Goal: Task Accomplishment & Management: Complete application form

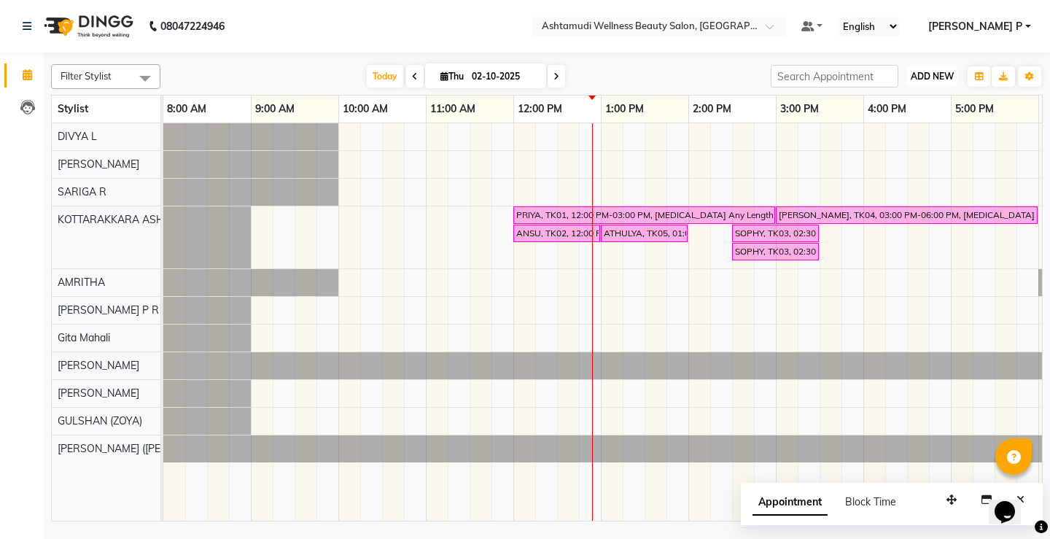
click at [924, 78] on span "ADD NEW" at bounding box center [932, 76] width 43 height 11
click at [921, 105] on button "Add Appointment" at bounding box center [898, 104] width 115 height 19
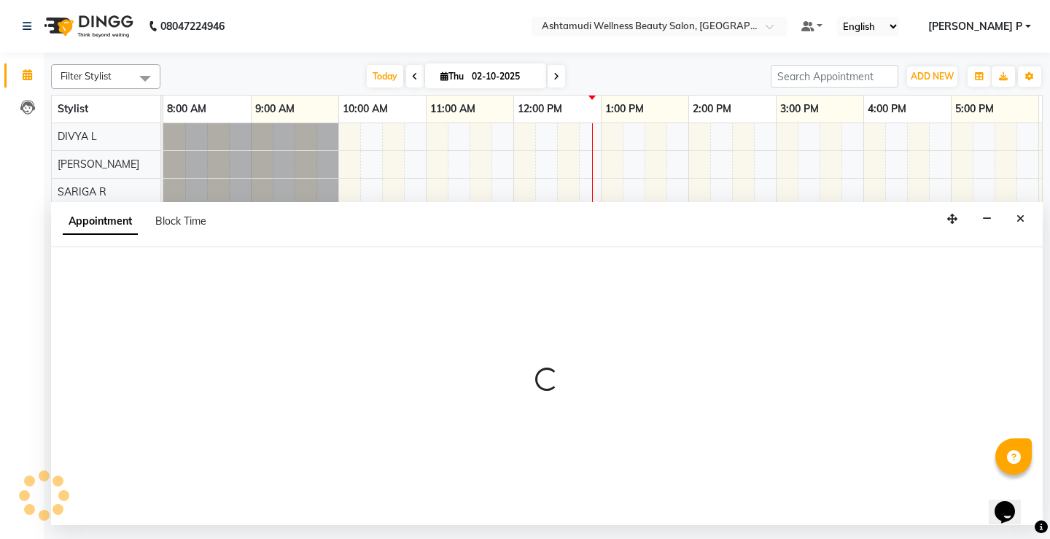
select select "tentative"
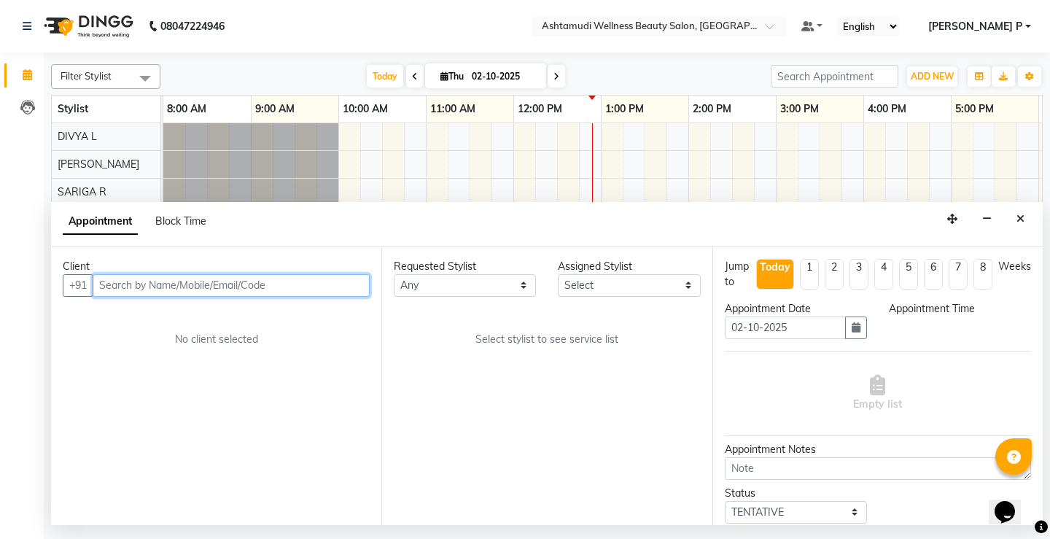
select select "540"
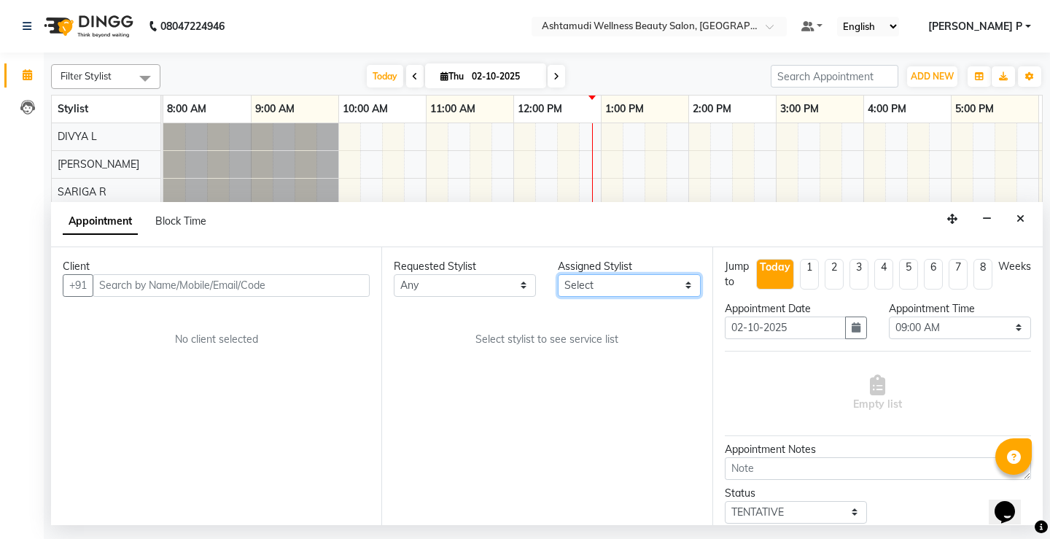
click at [687, 284] on select "Select AMRITHA DIVYA L Gita Mahali GULSHAN (ZOYA) Karina Darjee KOTTARAKKARA AS…" at bounding box center [629, 285] width 142 height 23
select select "27462"
click at [558, 274] on select "Select AMRITHA DIVYA L Gita Mahali GULSHAN (ZOYA) Karina Darjee KOTTARAKKARA AS…" at bounding box center [629, 285] width 142 height 23
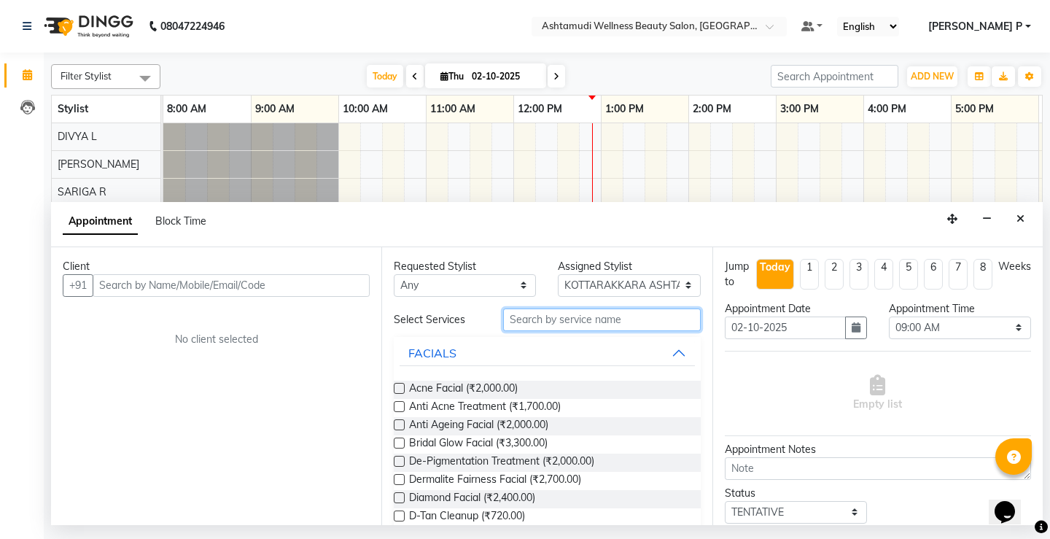
click at [537, 311] on input "text" at bounding box center [601, 319] width 197 height 23
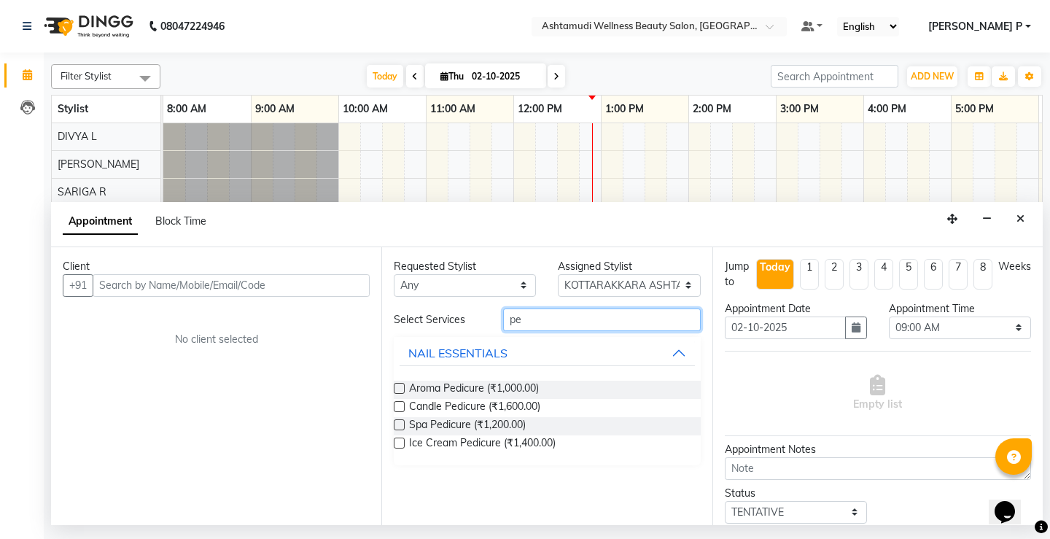
type input "p"
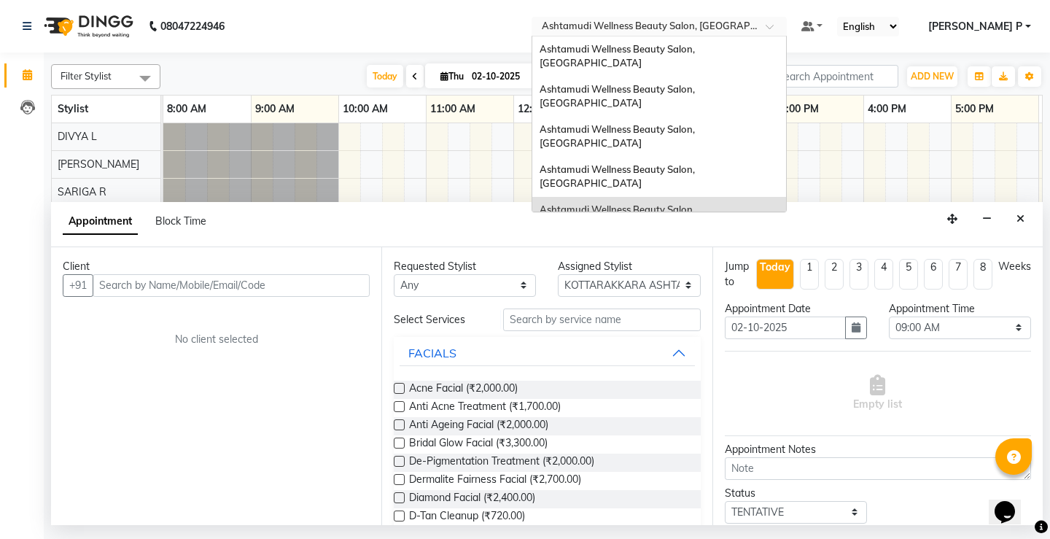
click at [787, 27] on div at bounding box center [658, 27] width 255 height 15
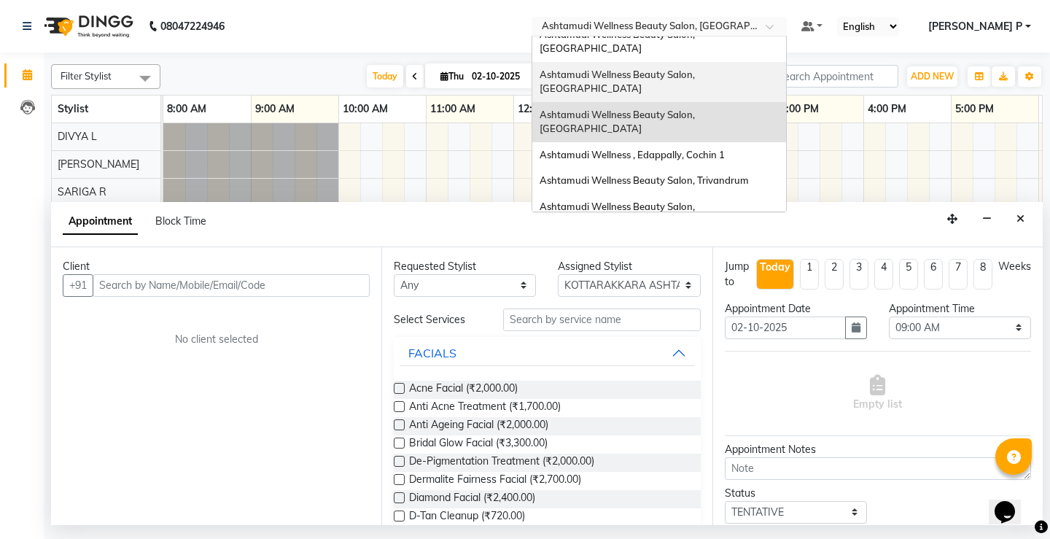
scroll to position [97, 0]
click at [695, 238] on span "Ashtamudi Welness Beauty Salon, [GEOGRAPHIC_DATA]" at bounding box center [616, 251] width 155 height 26
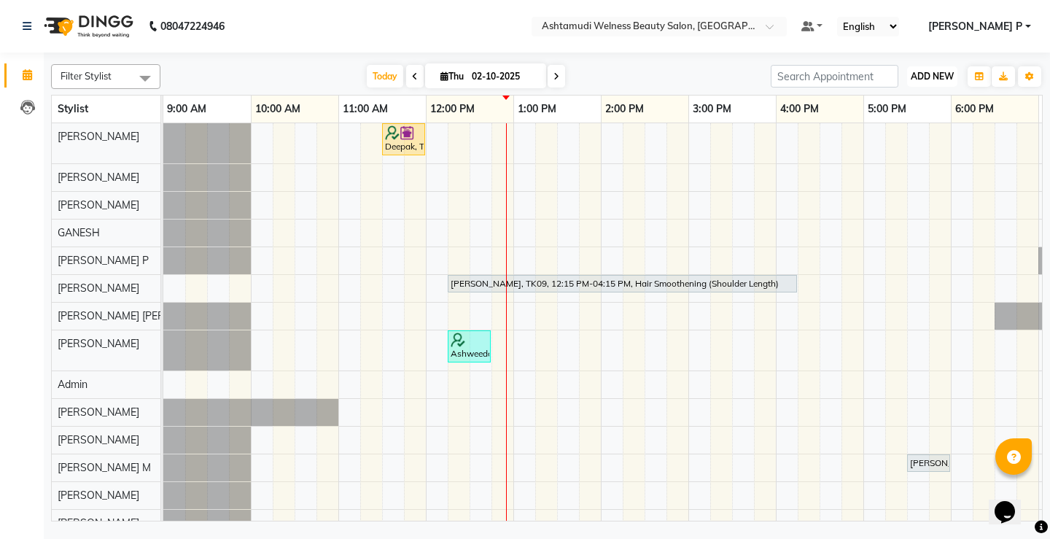
click at [935, 71] on span "ADD NEW" at bounding box center [932, 76] width 43 height 11
click at [914, 101] on button "Add Appointment" at bounding box center [898, 104] width 115 height 19
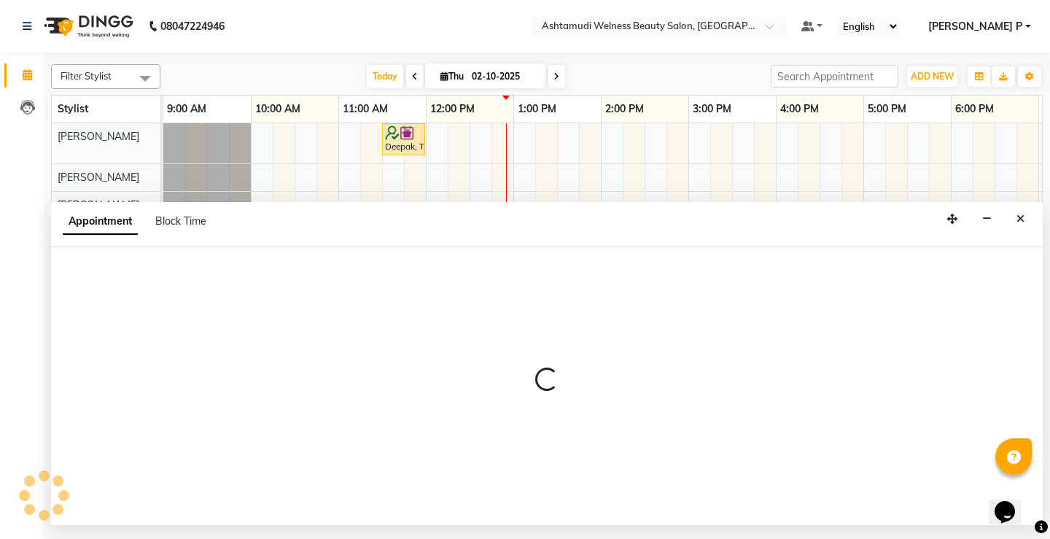
select select "tentative"
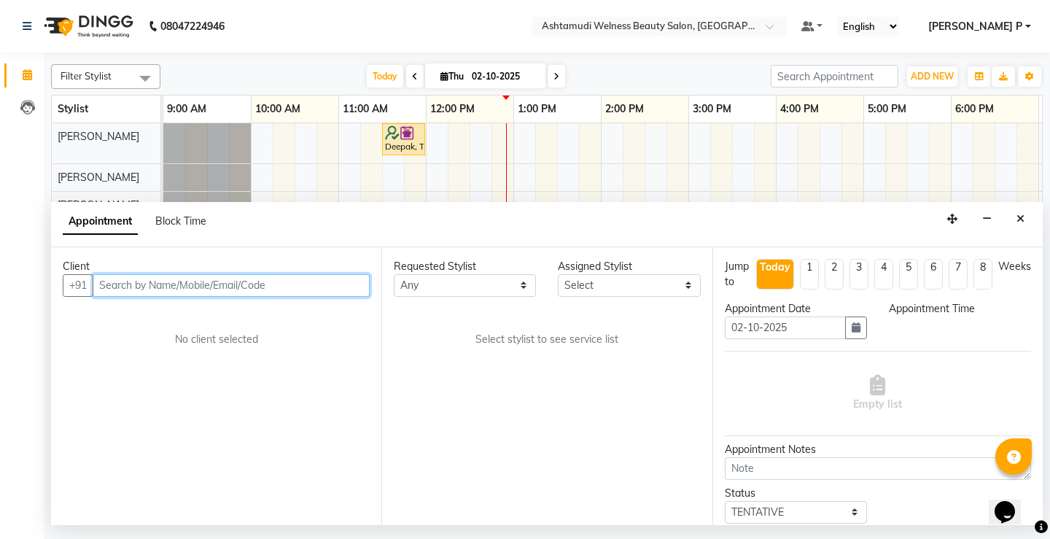
select select "600"
paste input "8921730695"
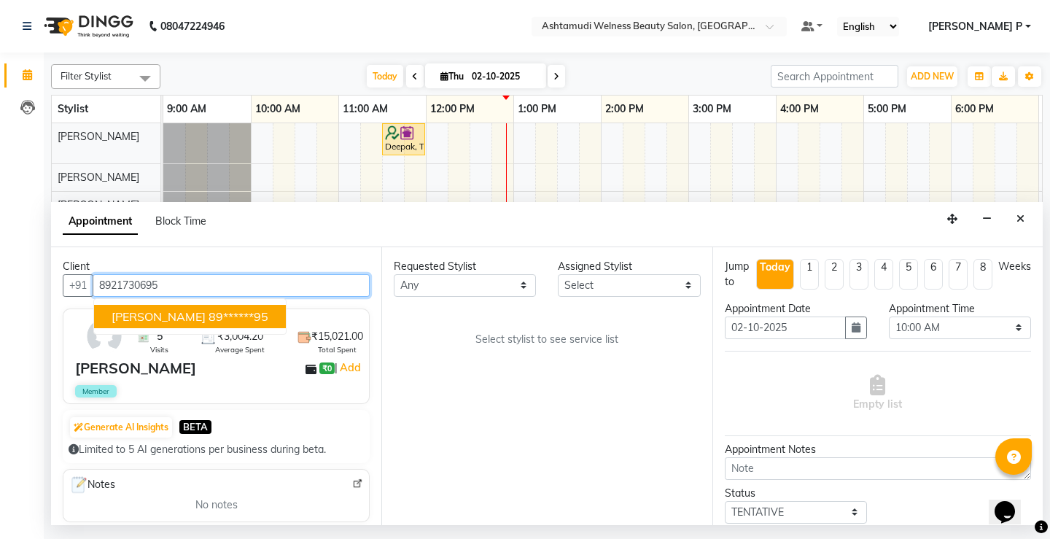
type input "8921730695"
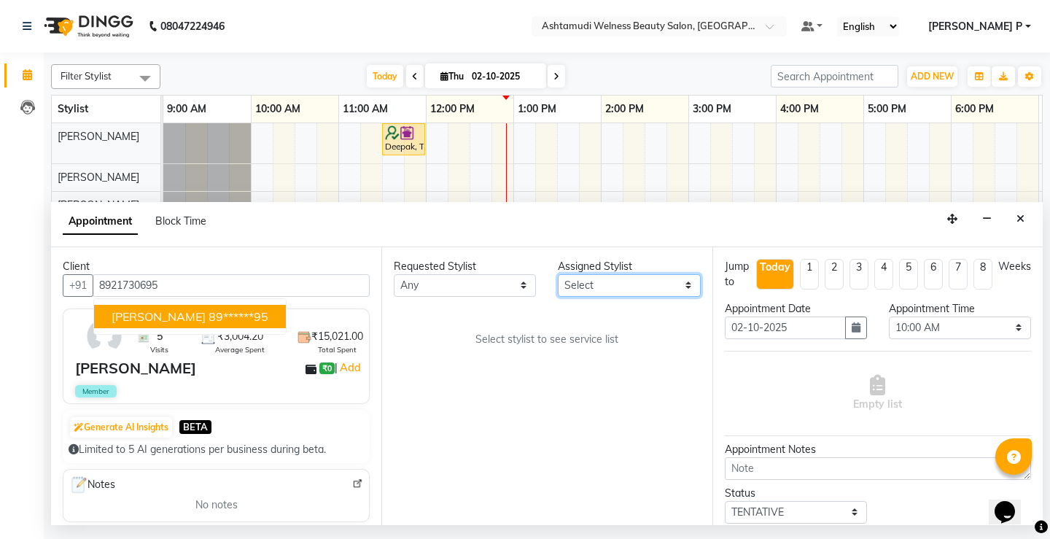
click at [694, 292] on select "Select [PERSON_NAME] Admin [PERSON_NAME] [PERSON_NAME] [PERSON_NAME] M [PERSON_…" at bounding box center [629, 285] width 142 height 23
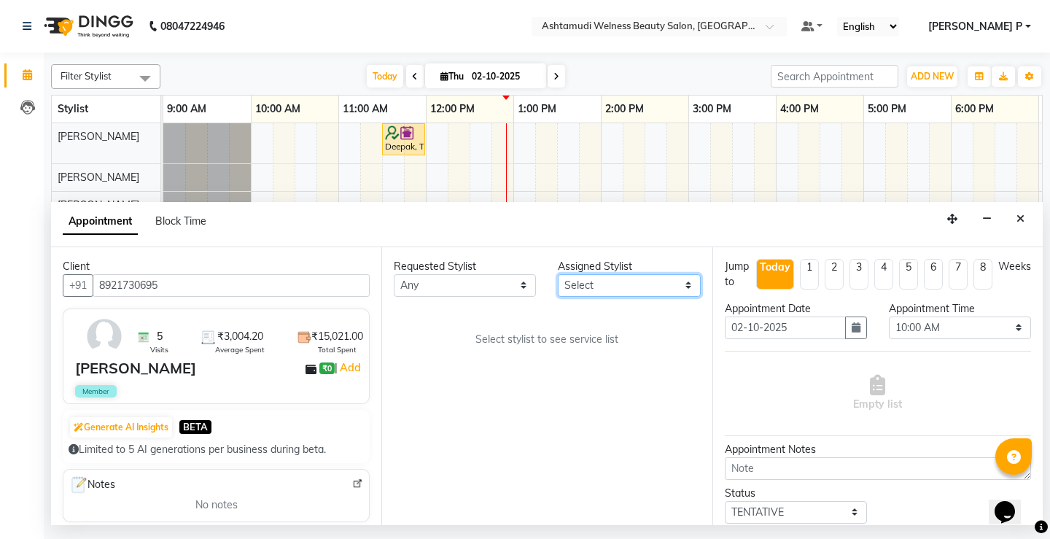
select select "25976"
click at [558, 274] on select "Select [PERSON_NAME] Admin [PERSON_NAME] [PERSON_NAME] [PERSON_NAME] M [PERSON_…" at bounding box center [629, 285] width 142 height 23
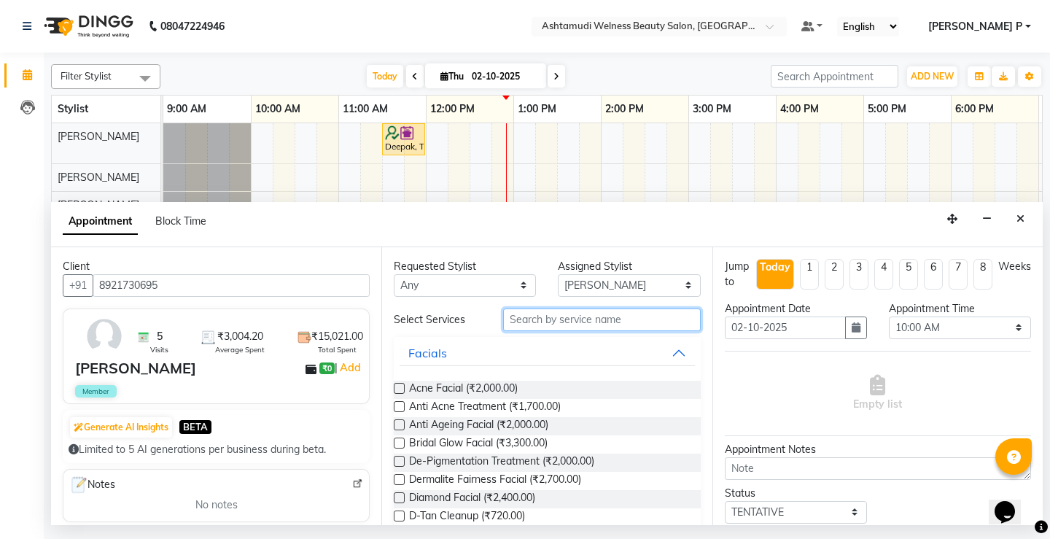
click at [531, 319] on input "text" at bounding box center [601, 319] width 197 height 23
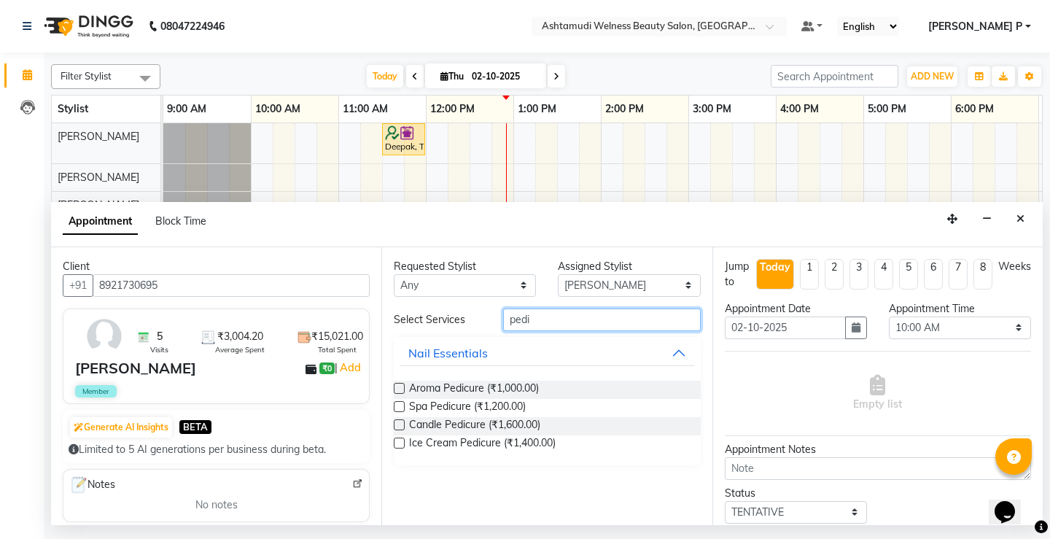
type input "pedi"
click at [402, 389] on label at bounding box center [399, 388] width 11 height 11
click at [402, 389] on input "checkbox" at bounding box center [398, 389] width 9 height 9
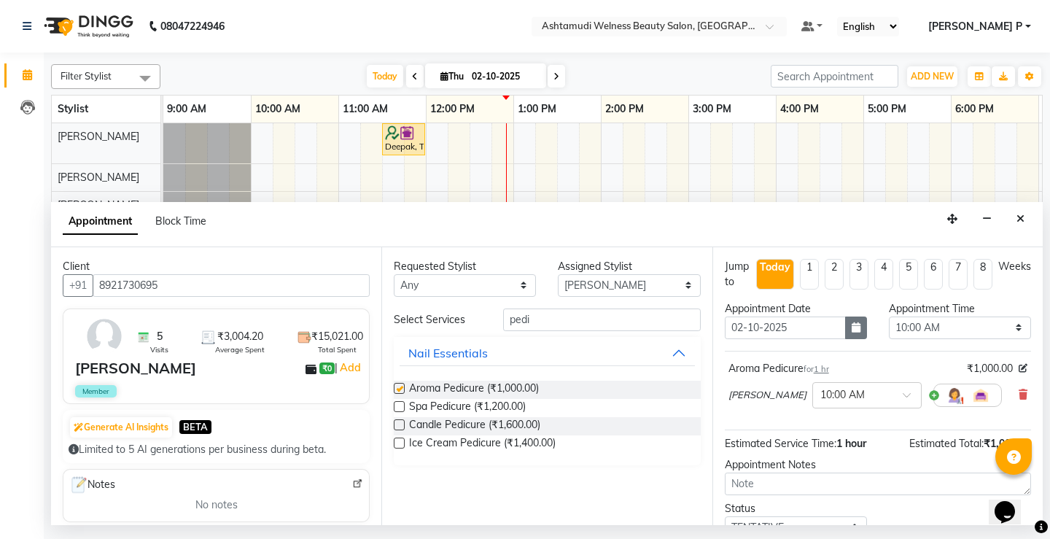
checkbox input "false"
click at [964, 328] on select "Select 10:00 AM 10:15 AM 10:30 AM 10:45 AM 11:00 AM 11:15 AM 11:30 AM 11:45 AM …" at bounding box center [960, 327] width 142 height 23
select select "810"
click at [889, 316] on select "Select 10:00 AM 10:15 AM 10:30 AM 10:45 AM 11:00 AM 11:15 AM 11:30 AM 11:45 AM …" at bounding box center [960, 327] width 142 height 23
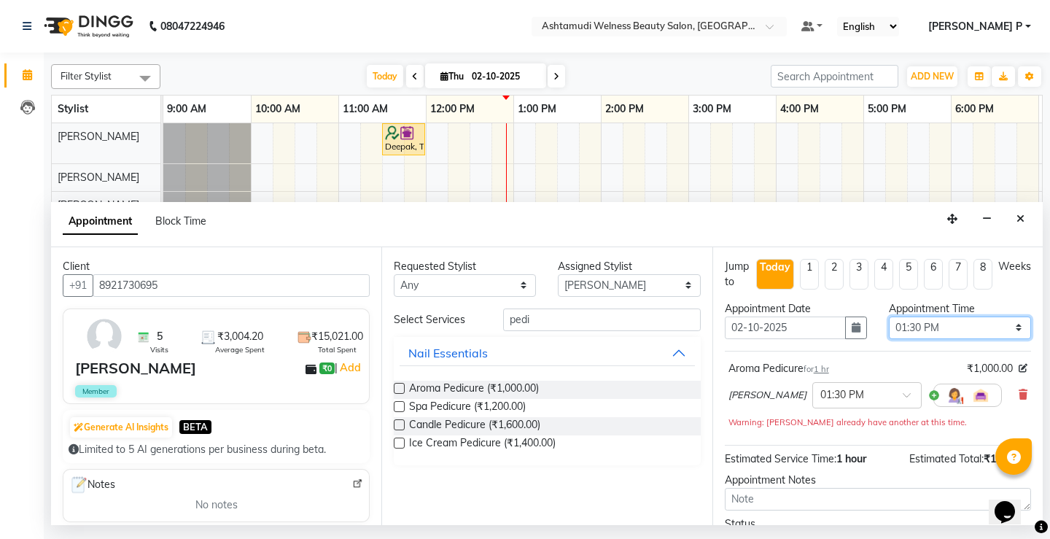
scroll to position [99, 0]
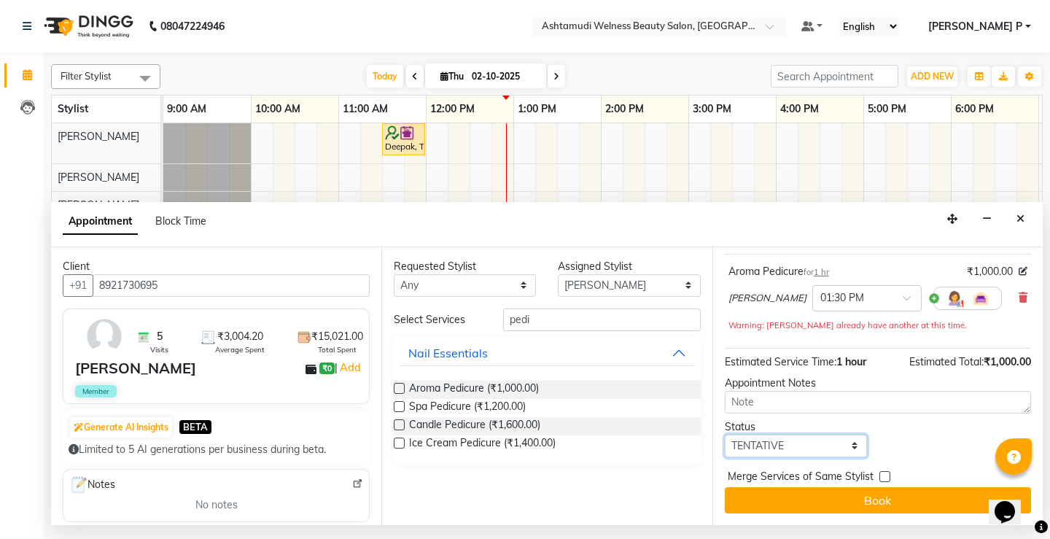
click at [789, 447] on select "Select TENTATIVE CONFIRM CHECK-IN UPCOMING" at bounding box center [796, 445] width 142 height 23
select select "confirm booking"
click at [725, 434] on select "Select TENTATIVE CONFIRM CHECK-IN UPCOMING" at bounding box center [796, 445] width 142 height 23
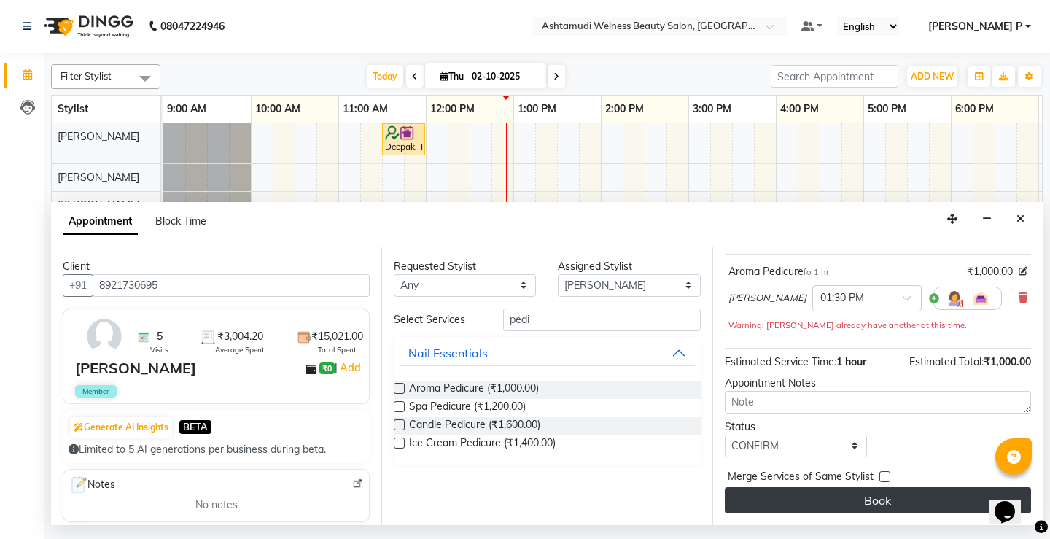
click at [849, 499] on button "Book" at bounding box center [878, 500] width 306 height 26
